Goal: Information Seeking & Learning: Learn about a topic

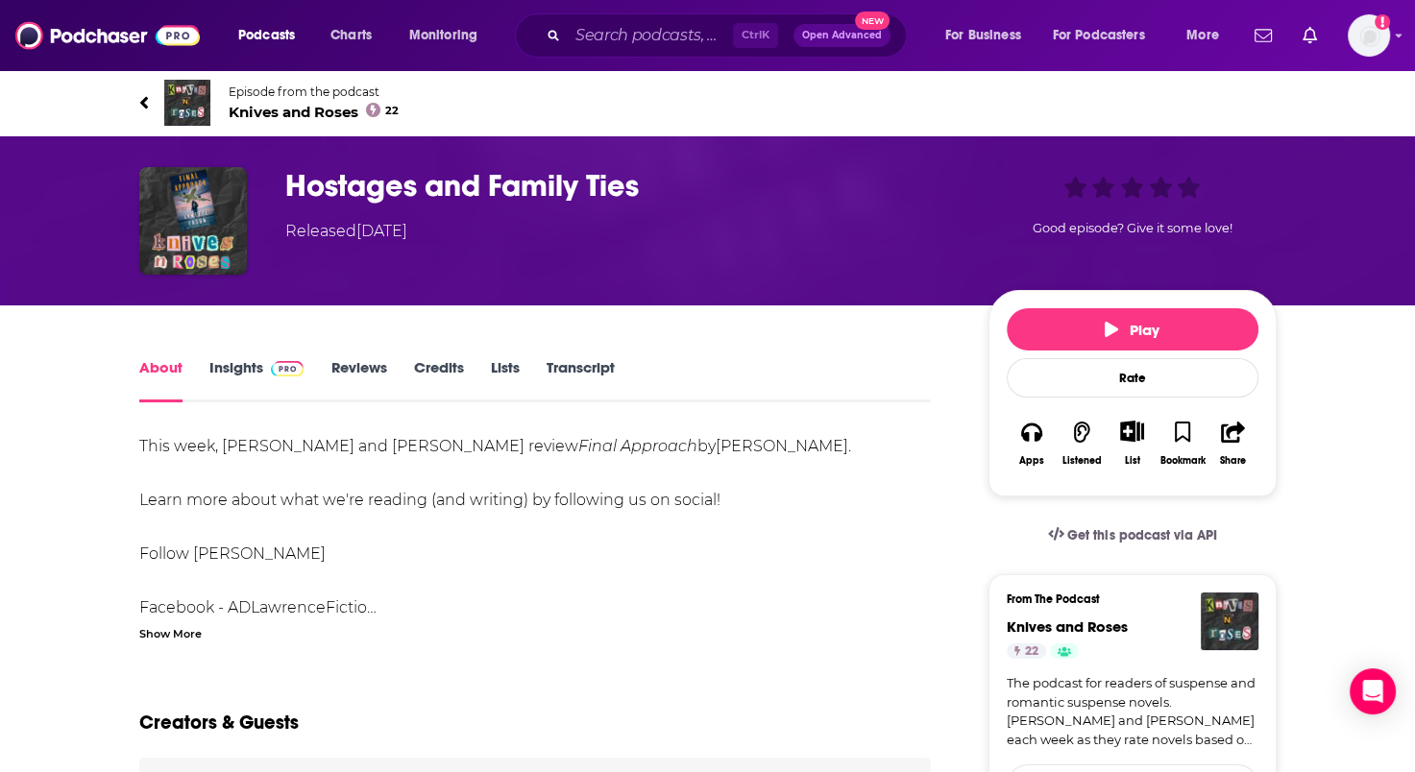
drag, startPoint x: 461, startPoint y: 657, endPoint x: 516, endPoint y: 665, distance: 55.3
click at [600, 19] on div "Ctrl K Open Advanced New" at bounding box center [711, 35] width 392 height 44
click at [575, 19] on div "Ctrl K Open Advanced New" at bounding box center [711, 35] width 392 height 44
click at [576, 38] on input "Search podcasts, credits, & more..." at bounding box center [650, 35] width 165 height 31
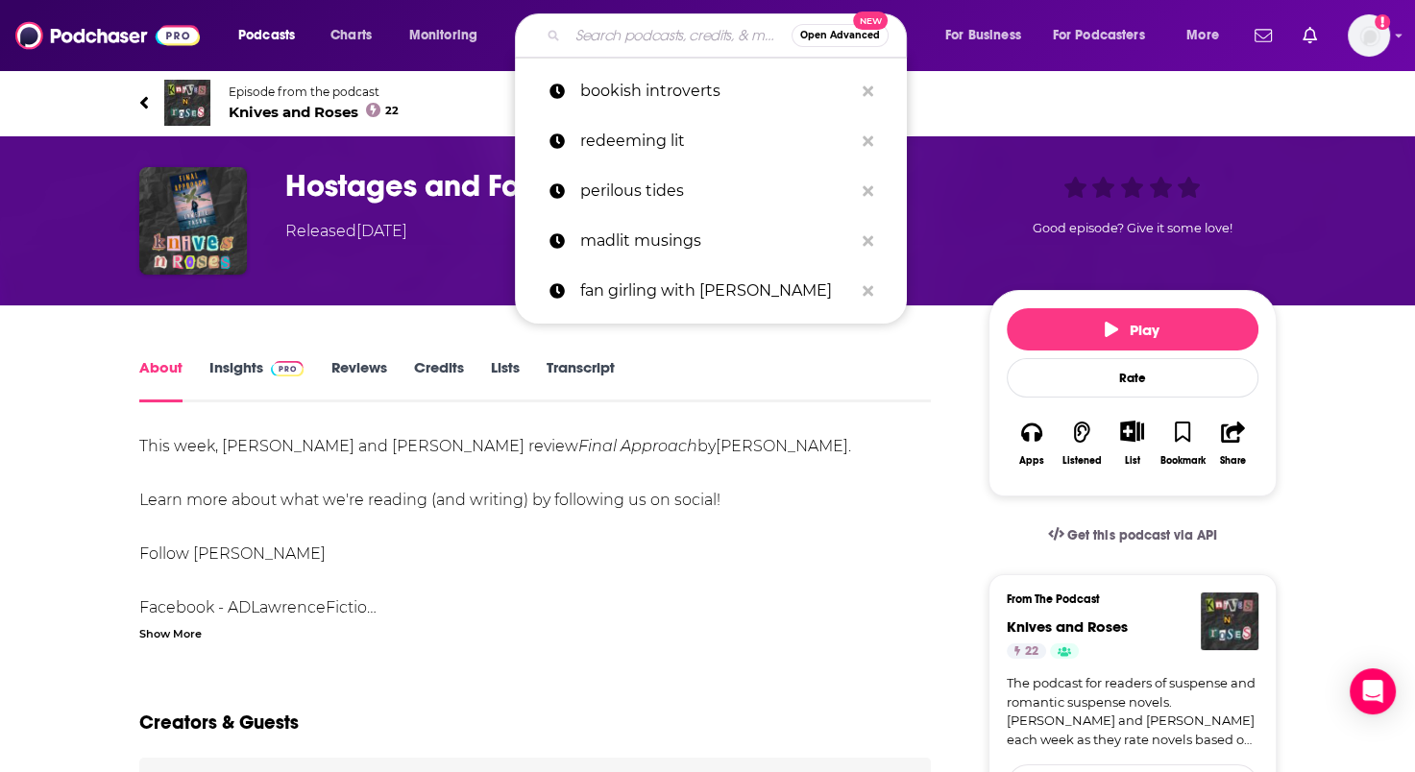
click at [576, 38] on input "Search podcasts, credits, & more..." at bounding box center [680, 35] width 224 height 31
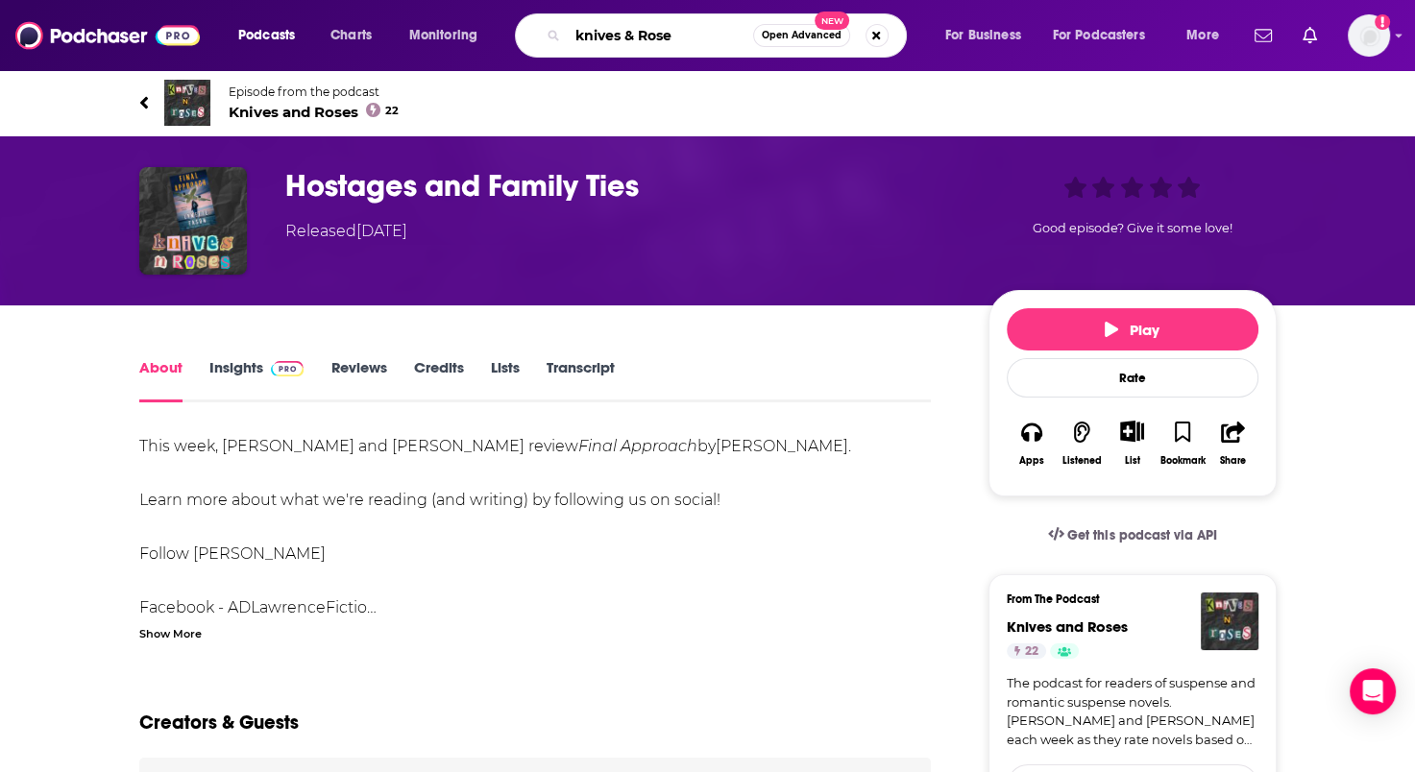
type input "knives & Roses"
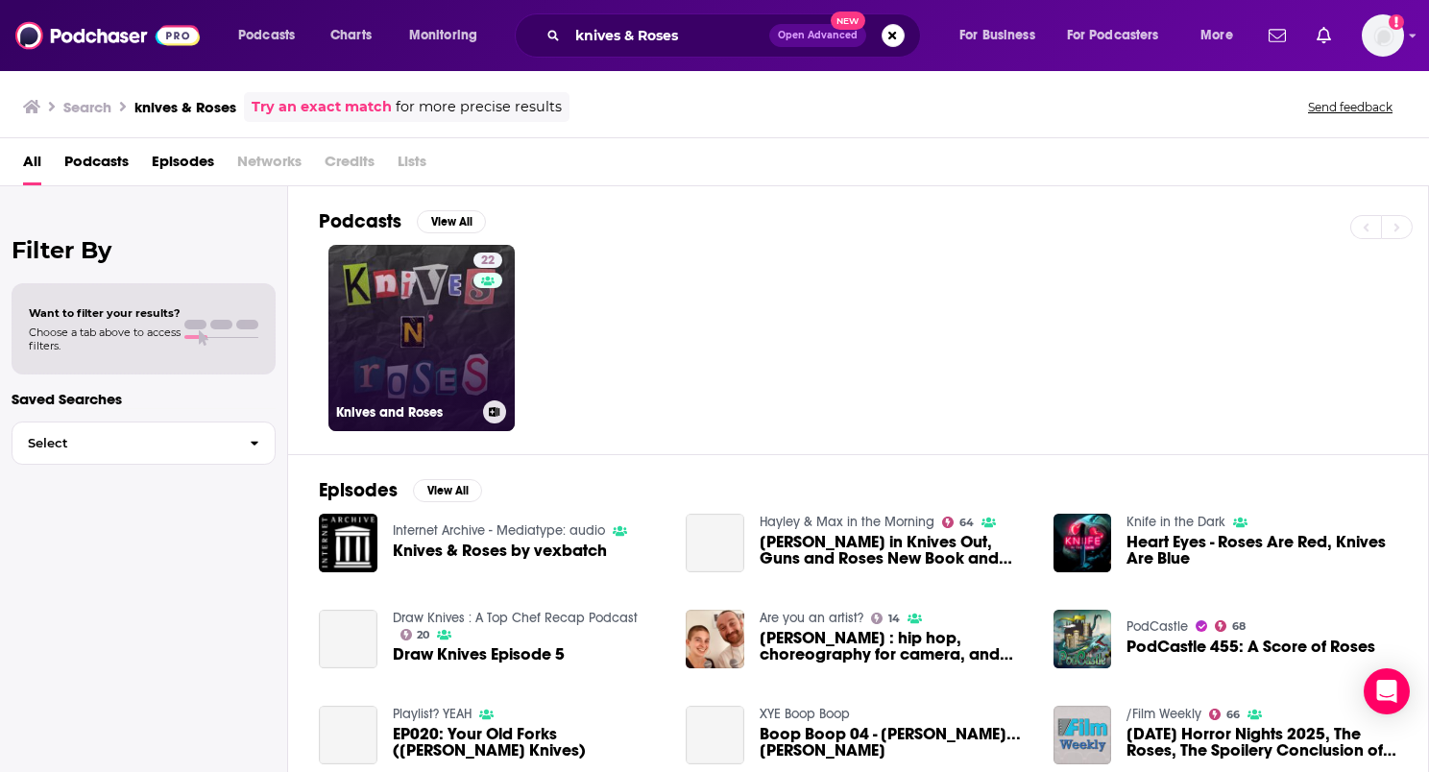
click at [455, 330] on link "22 Knives and Roses" at bounding box center [421, 338] width 186 height 186
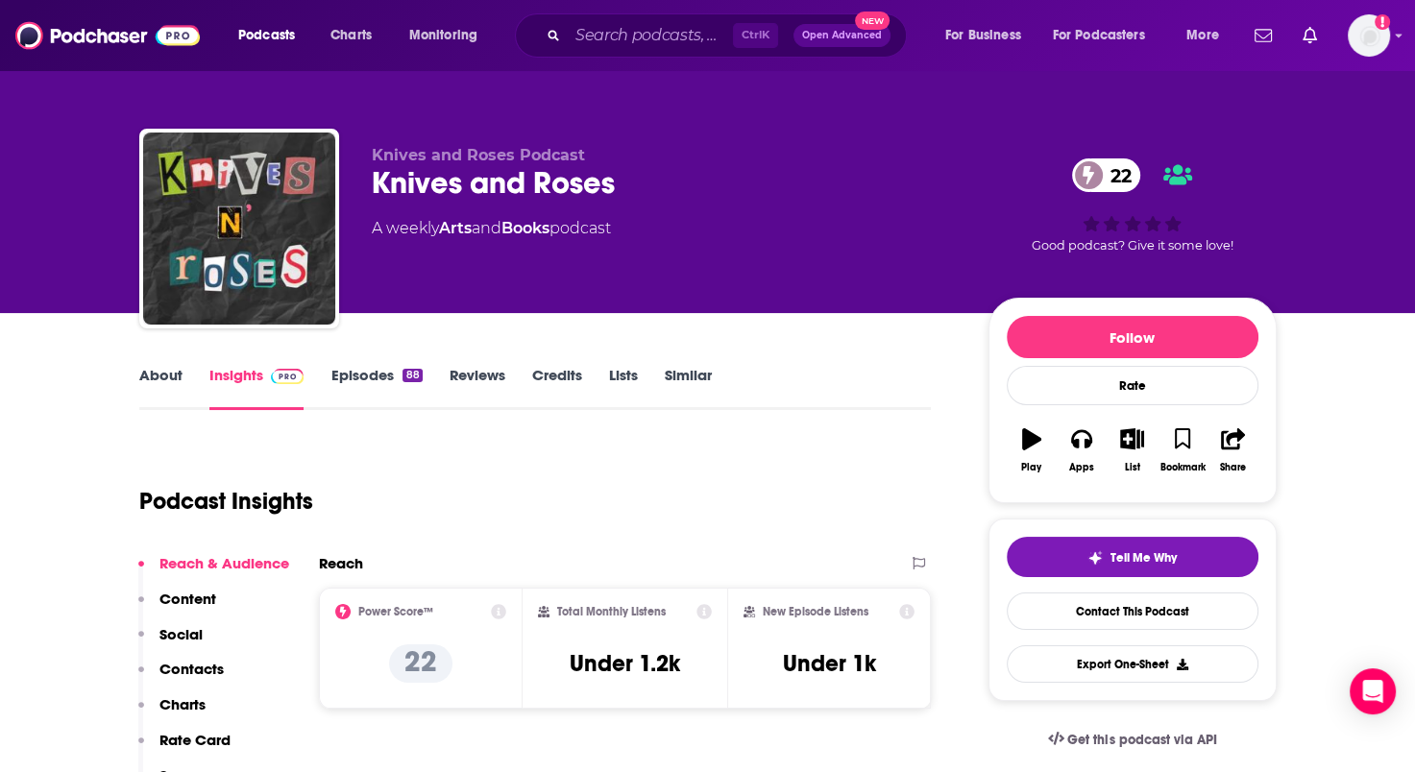
click at [342, 376] on link "Episodes 88" at bounding box center [375, 388] width 91 height 44
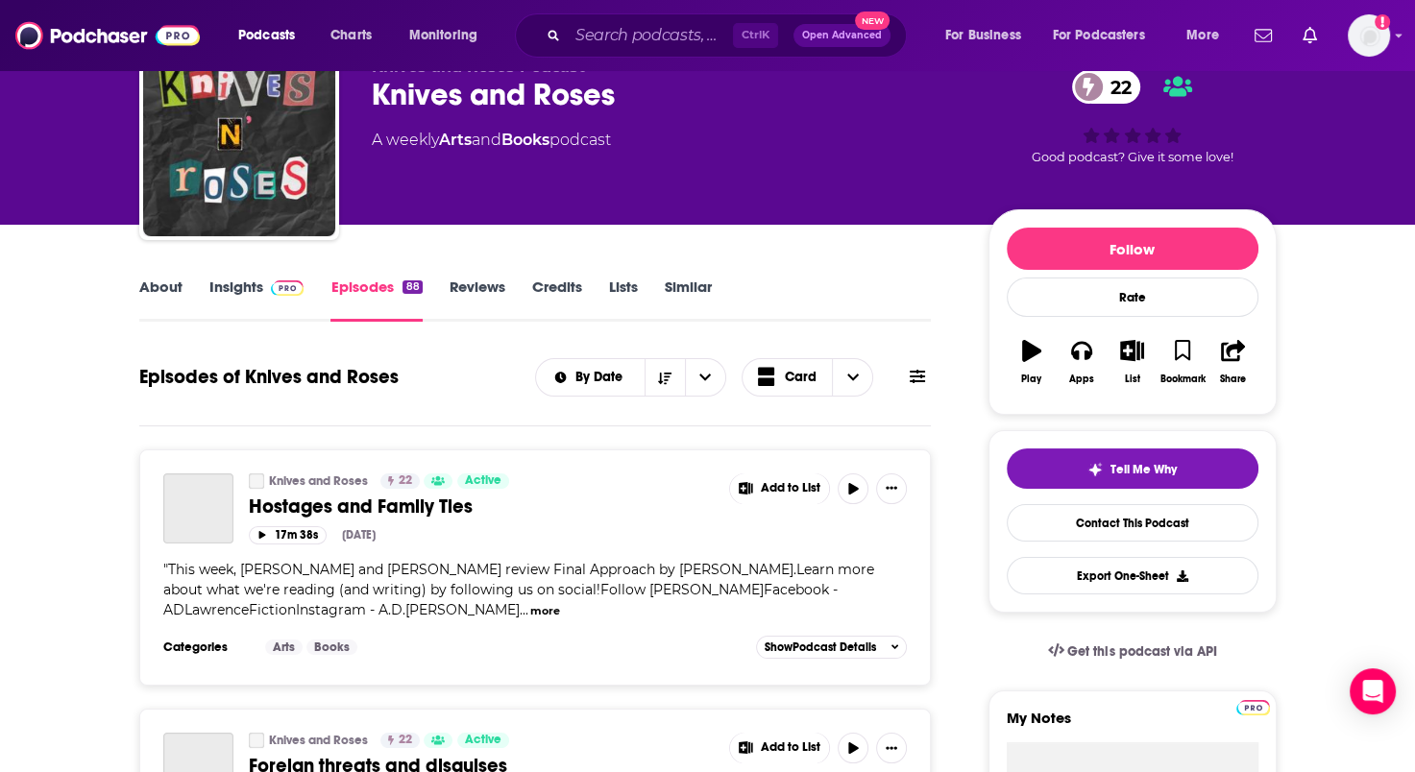
scroll to position [288, 0]
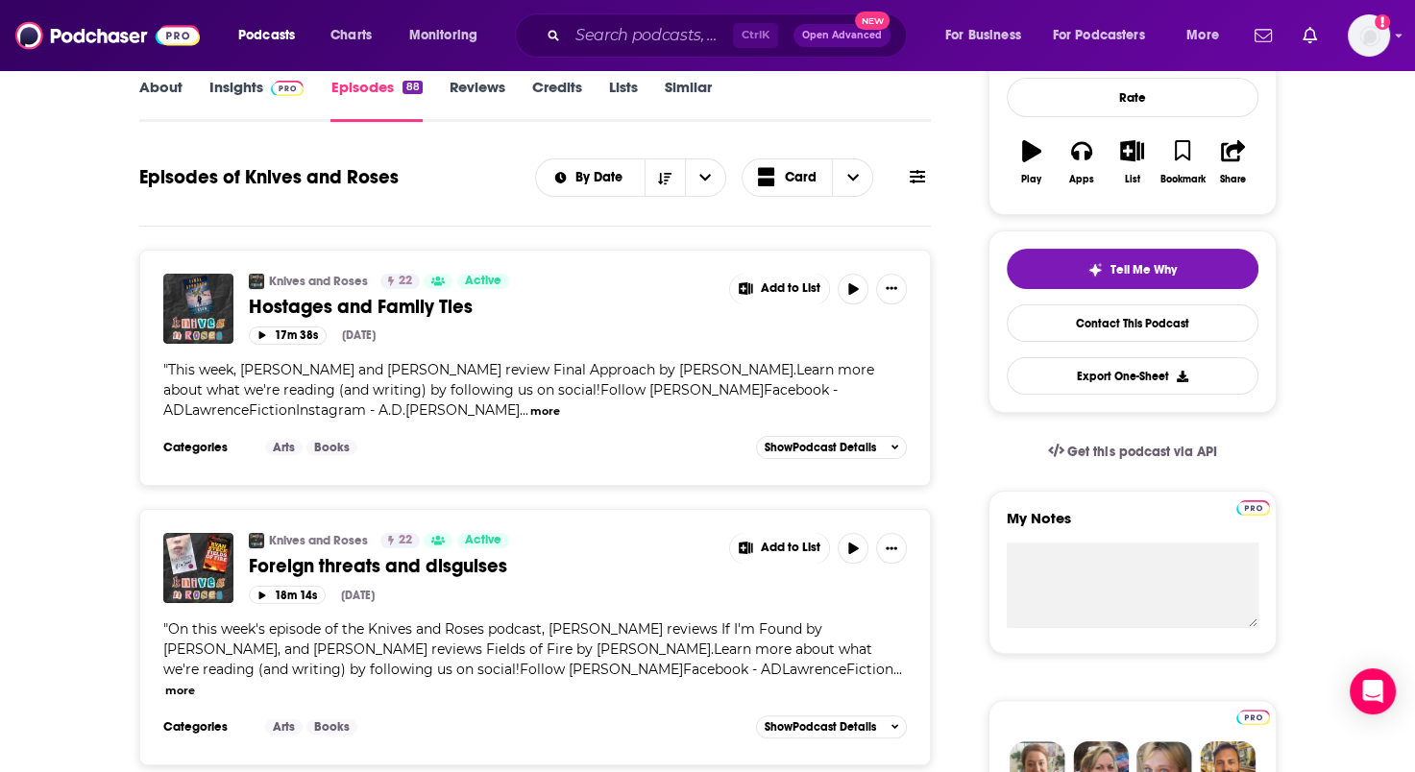
click at [384, 303] on span "Hostages and Family Ties" at bounding box center [361, 307] width 224 height 24
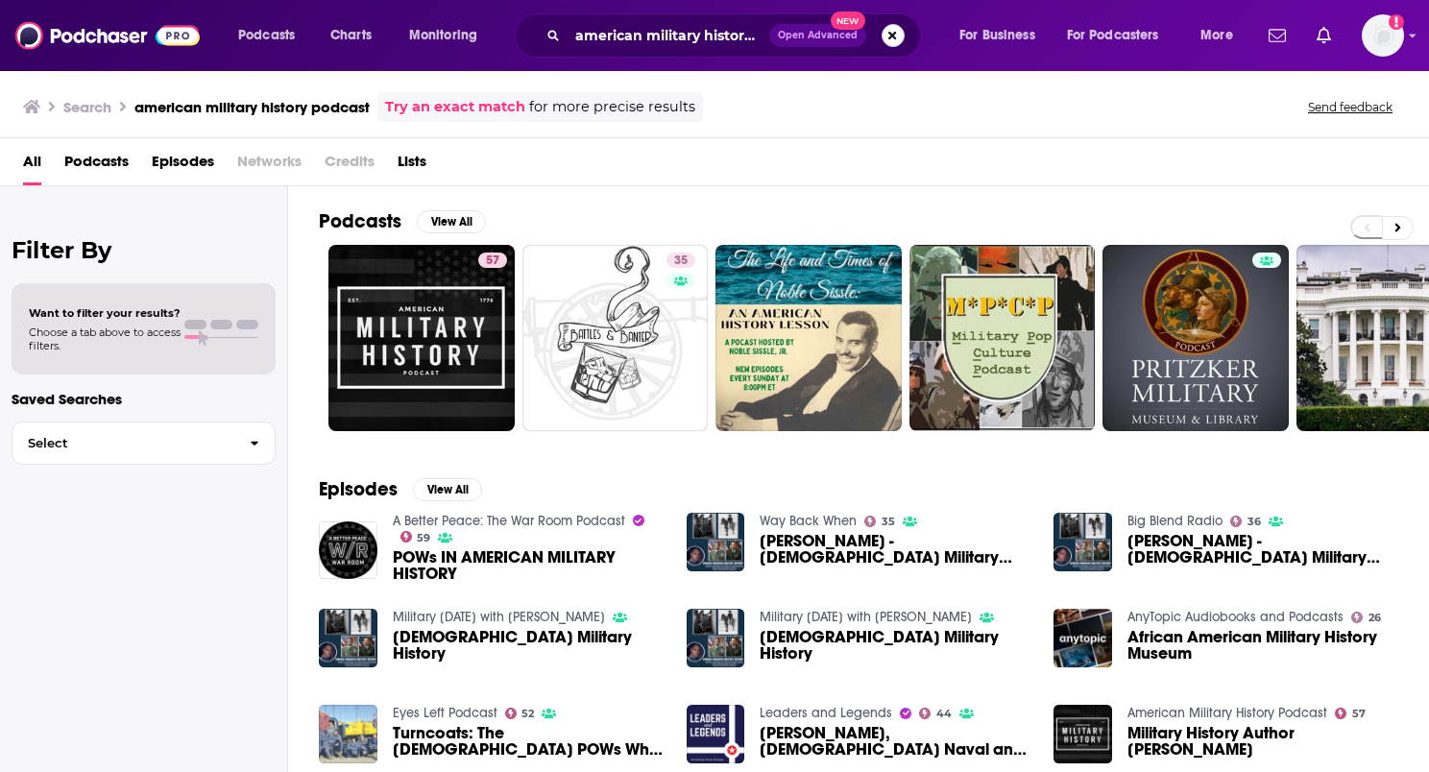
drag, startPoint x: 887, startPoint y: 36, endPoint x: 717, endPoint y: 41, distance: 171.1
click at [887, 36] on button "Search podcasts, credits, & more..." at bounding box center [893, 35] width 23 height 23
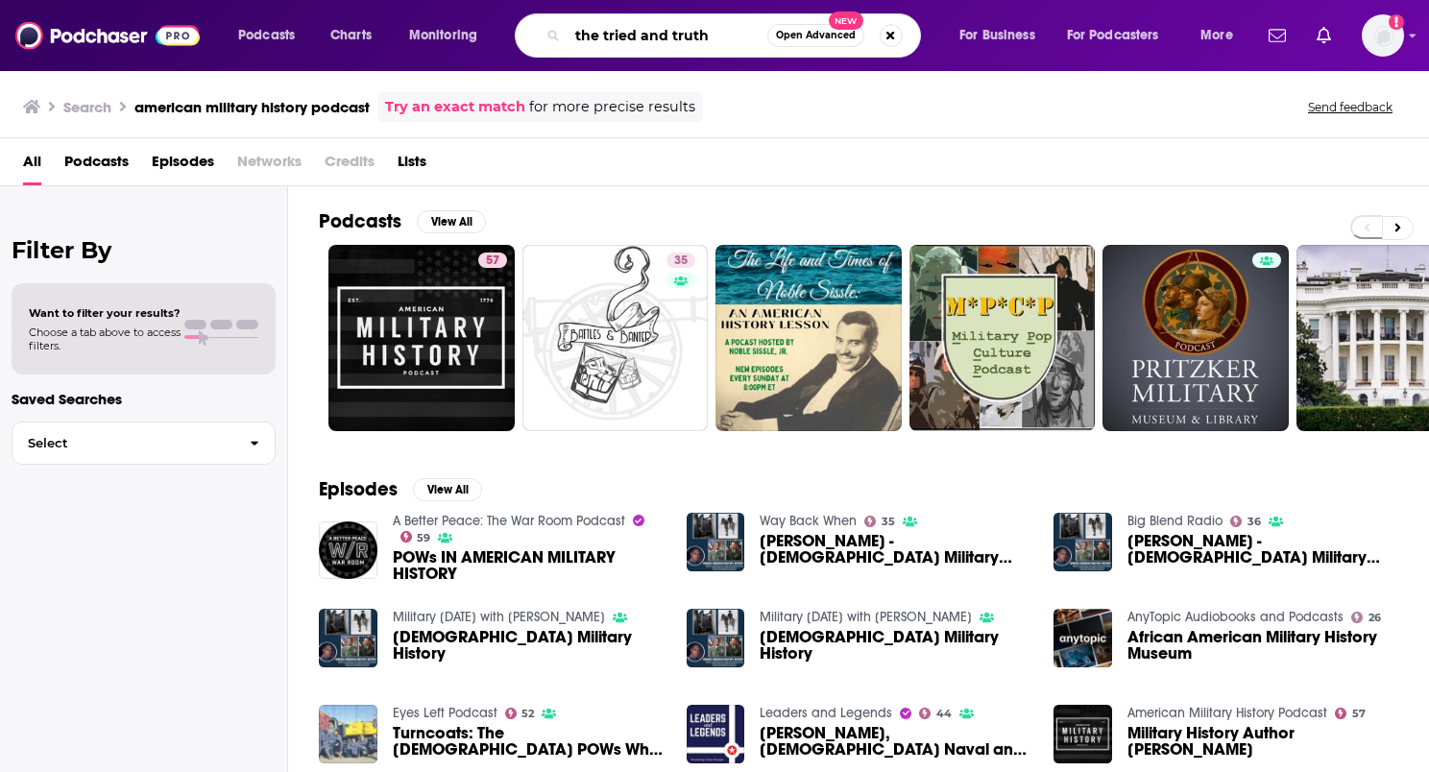
type input "the tried and truth"
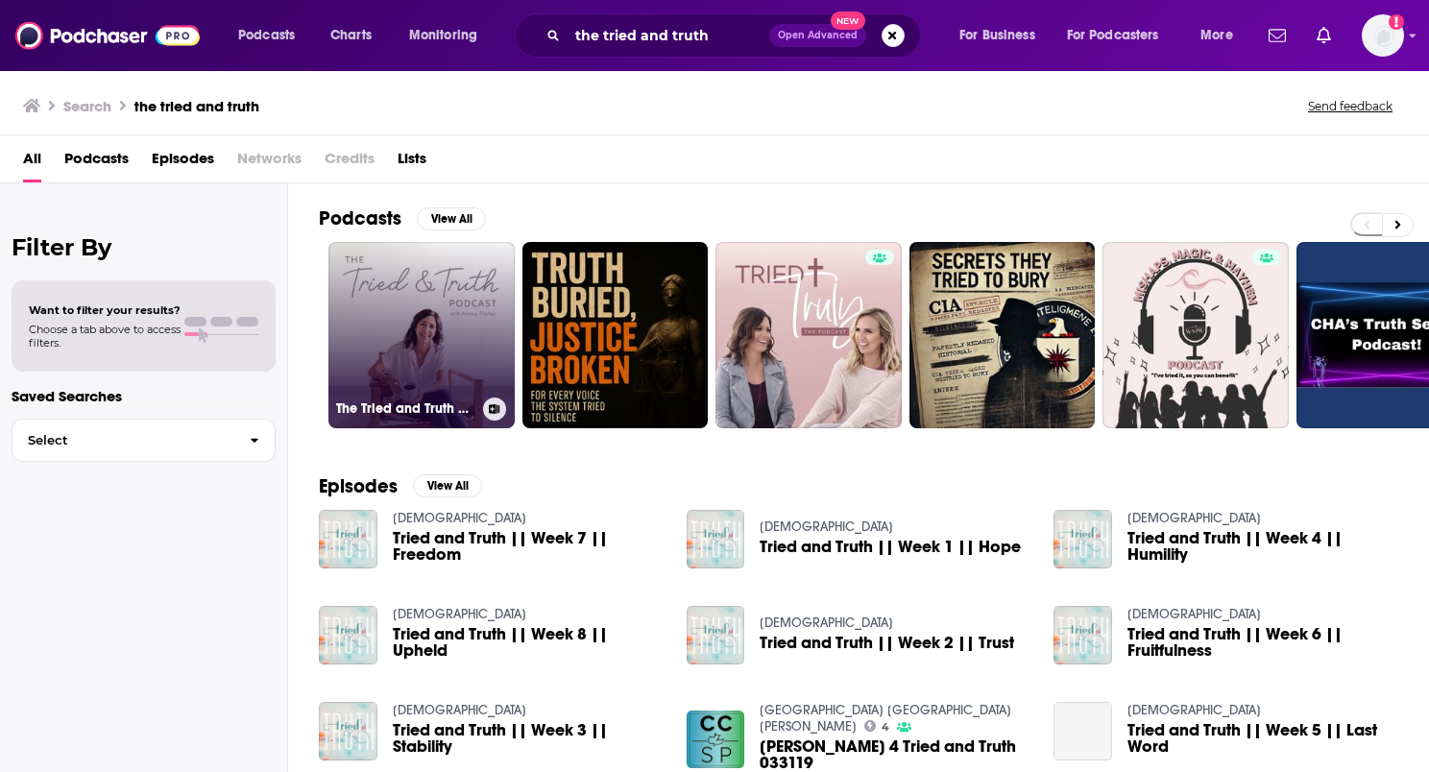
click at [438, 331] on link "The Tried and Truth Podcast with [PERSON_NAME]" at bounding box center [421, 335] width 186 height 186
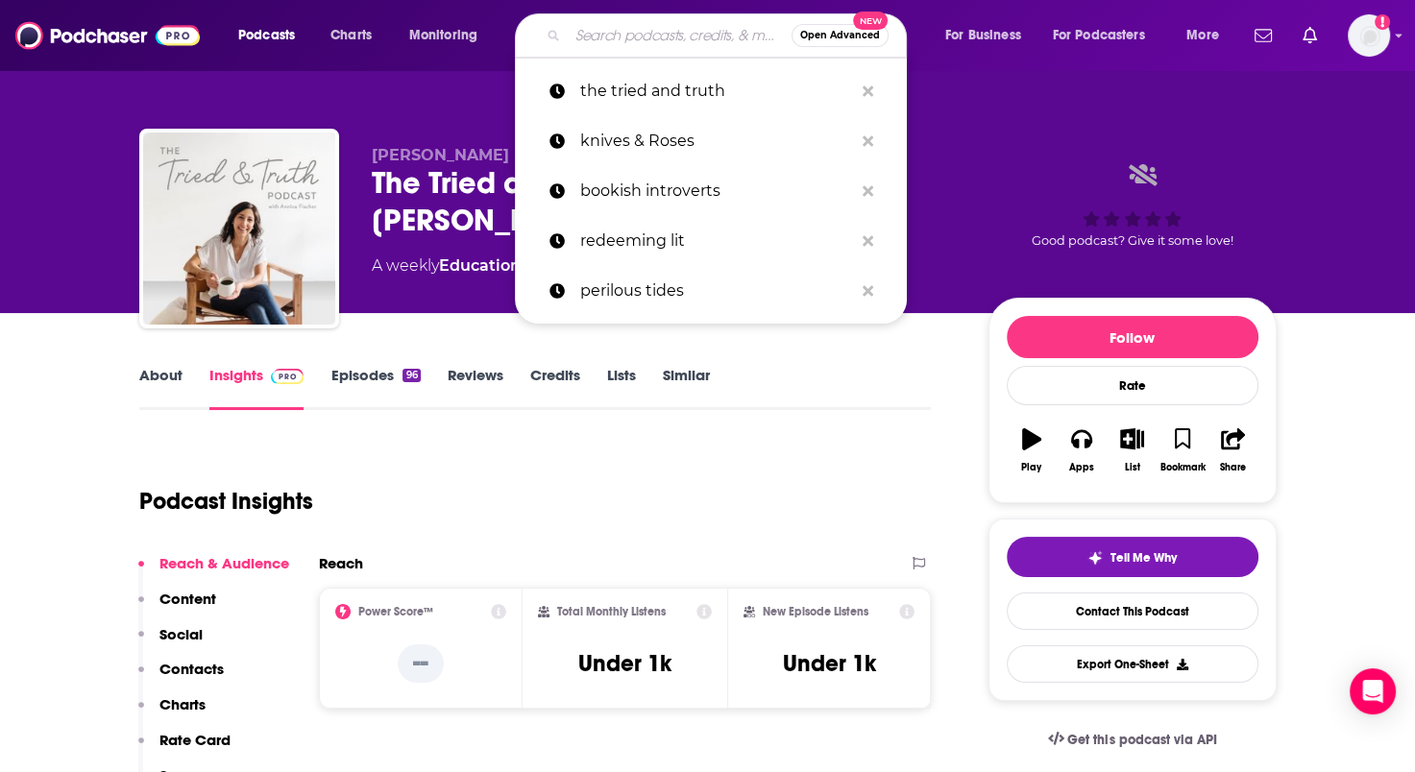
click at [636, 41] on input "Search podcasts, credits, & more..." at bounding box center [680, 35] width 224 height 31
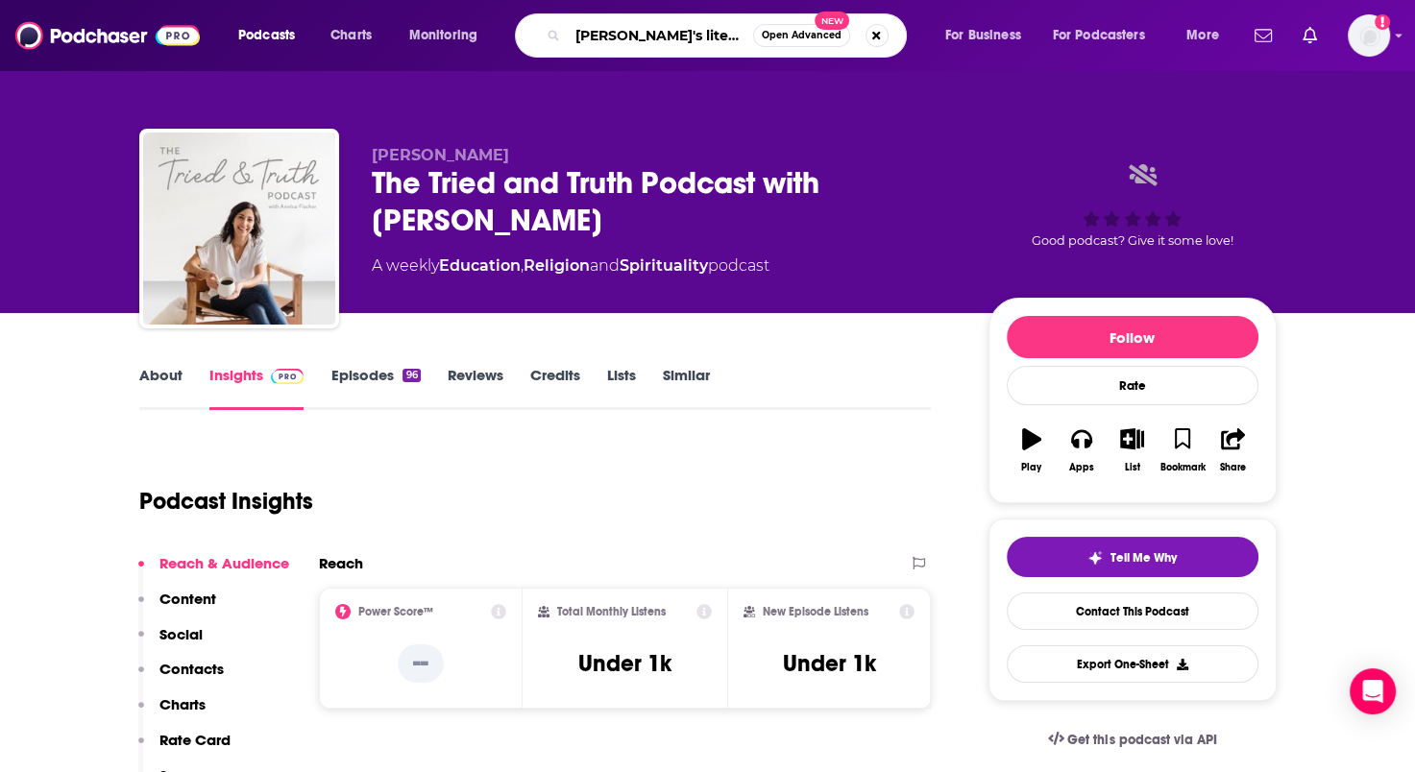
type input "[PERSON_NAME]'s literary cafe"
